Goal: Task Accomplishment & Management: Use online tool/utility

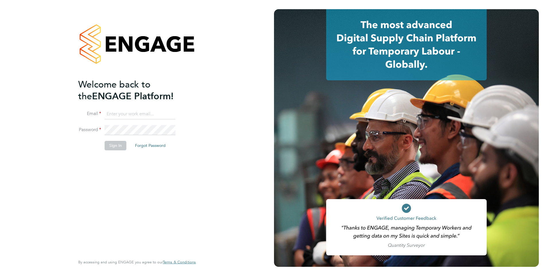
type input "[PERSON_NAME][EMAIL_ADDRESS][PERSON_NAME][DOMAIN_NAME]"
click at [118, 150] on li "Sign In Forgot Password" at bounding box center [134, 148] width 112 height 15
click at [119, 146] on button "Sign In" at bounding box center [116, 145] width 22 height 9
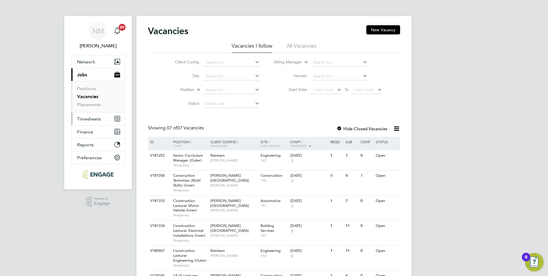
click at [98, 120] on span "Timesheets" at bounding box center [89, 118] width 24 height 5
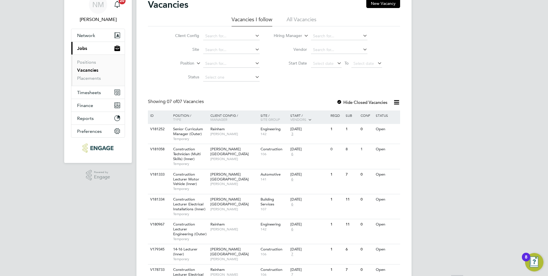
scroll to position [57, 0]
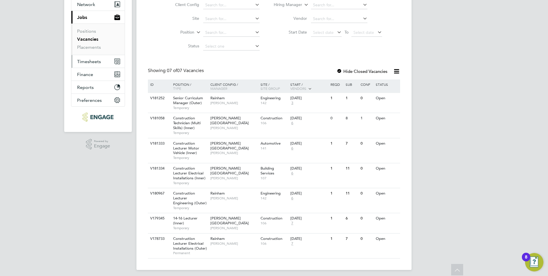
click at [98, 62] on span "Timesheets" at bounding box center [89, 61] width 24 height 5
click at [91, 60] on span "Timesheets" at bounding box center [89, 61] width 24 height 5
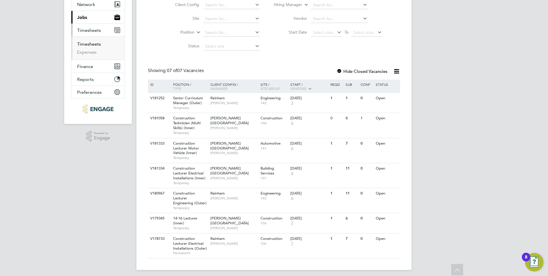
click at [95, 46] on link "Timesheets" at bounding box center [89, 43] width 24 height 5
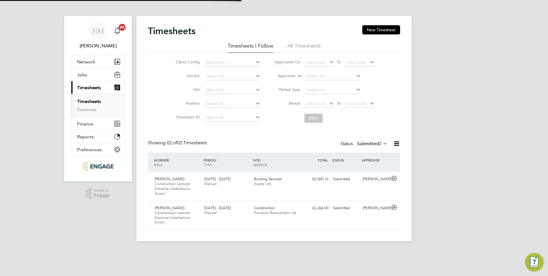
scroll to position [15, 50]
click at [89, 124] on span "Finance" at bounding box center [85, 123] width 16 height 5
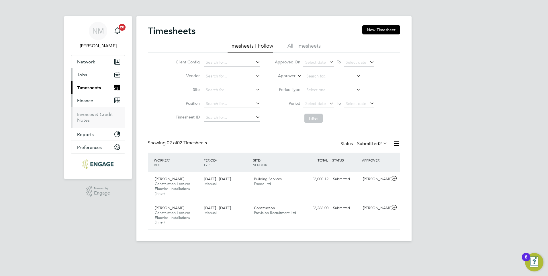
click at [86, 74] on span "Jobs" at bounding box center [82, 74] width 10 height 5
